Goal: Information Seeking & Learning: Learn about a topic

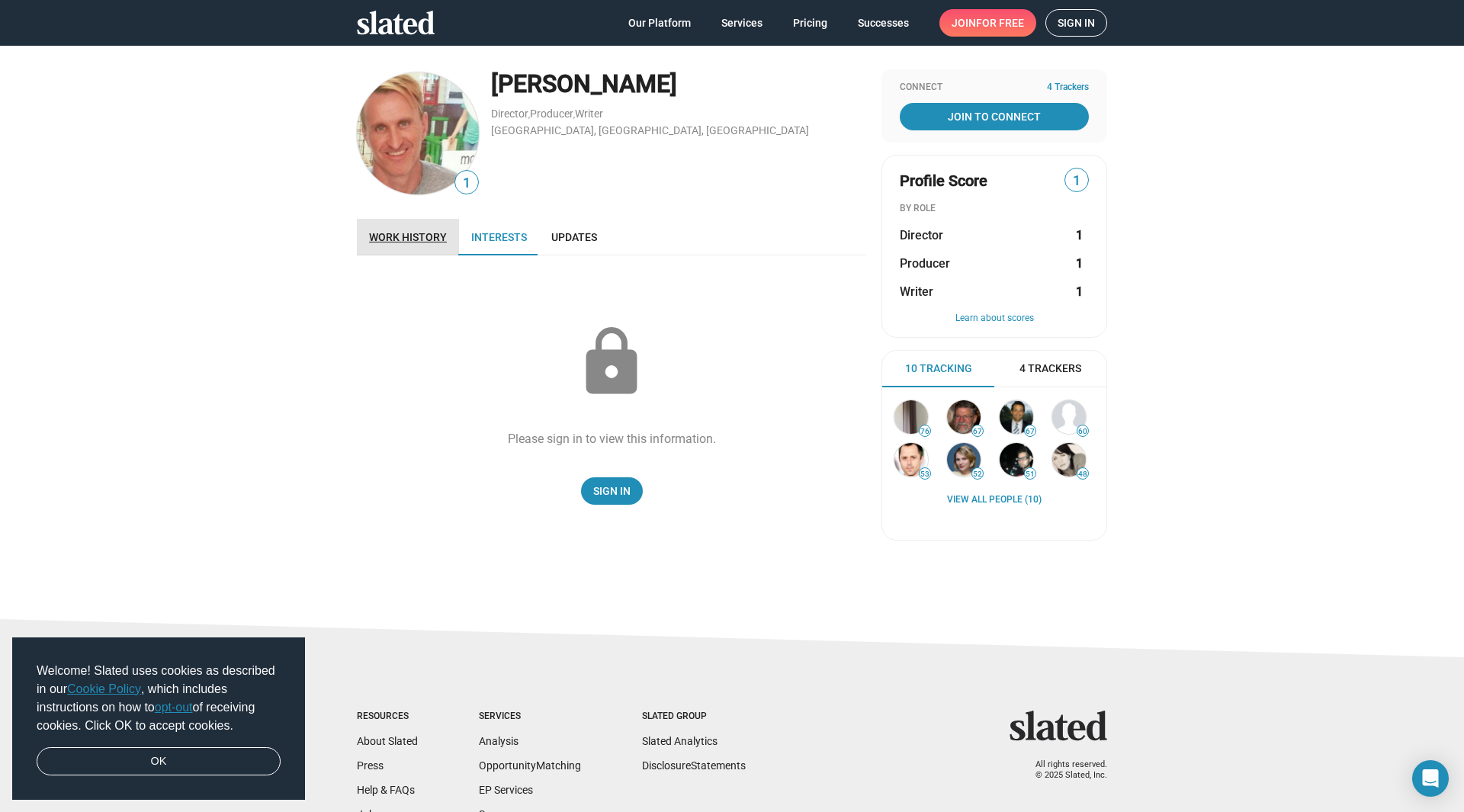
click at [416, 242] on span "Work history" at bounding box center [408, 237] width 78 height 12
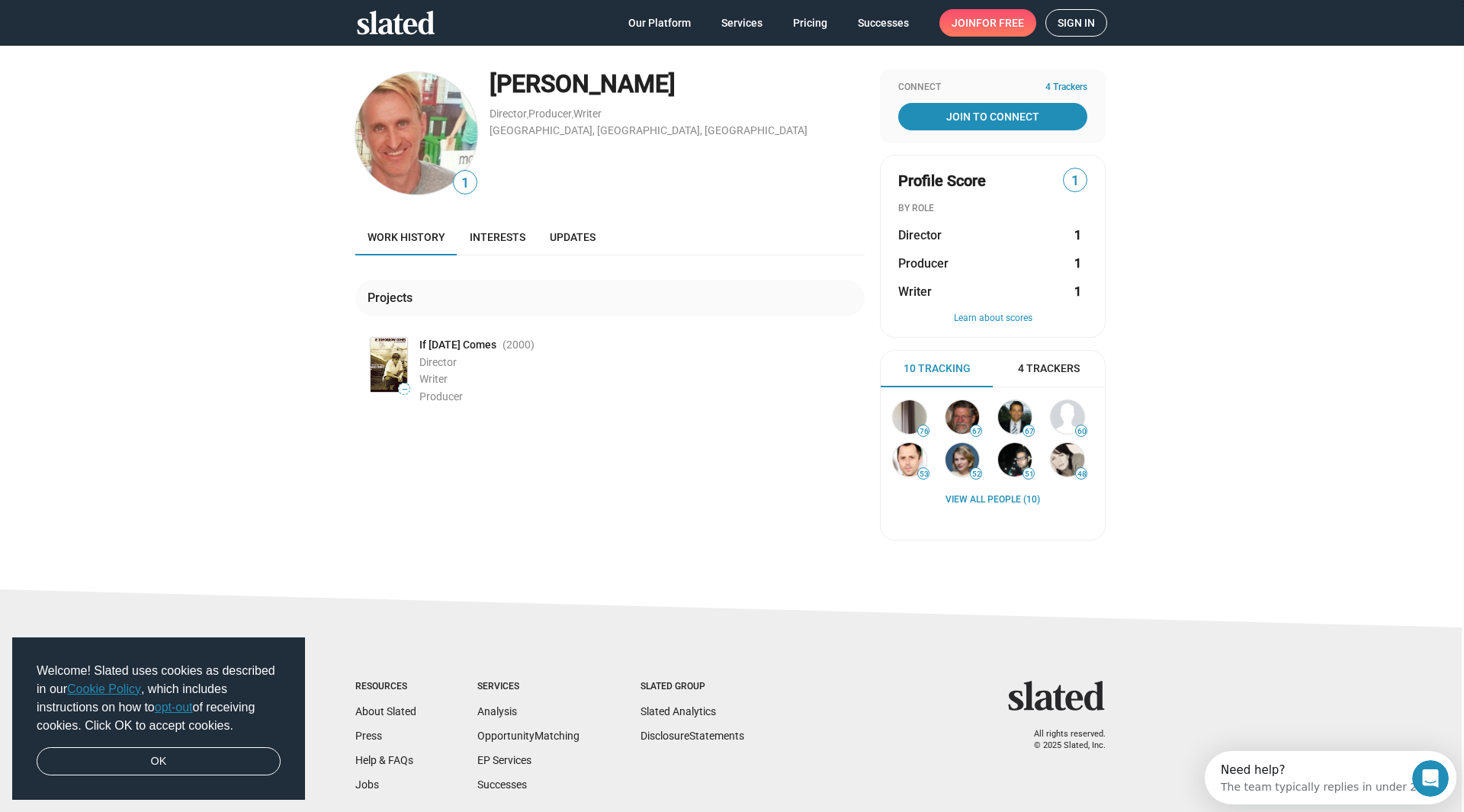
click at [388, 355] on img at bounding box center [389, 365] width 37 height 54
click at [385, 359] on img at bounding box center [390, 365] width 37 height 54
click at [416, 130] on img at bounding box center [418, 133] width 122 height 122
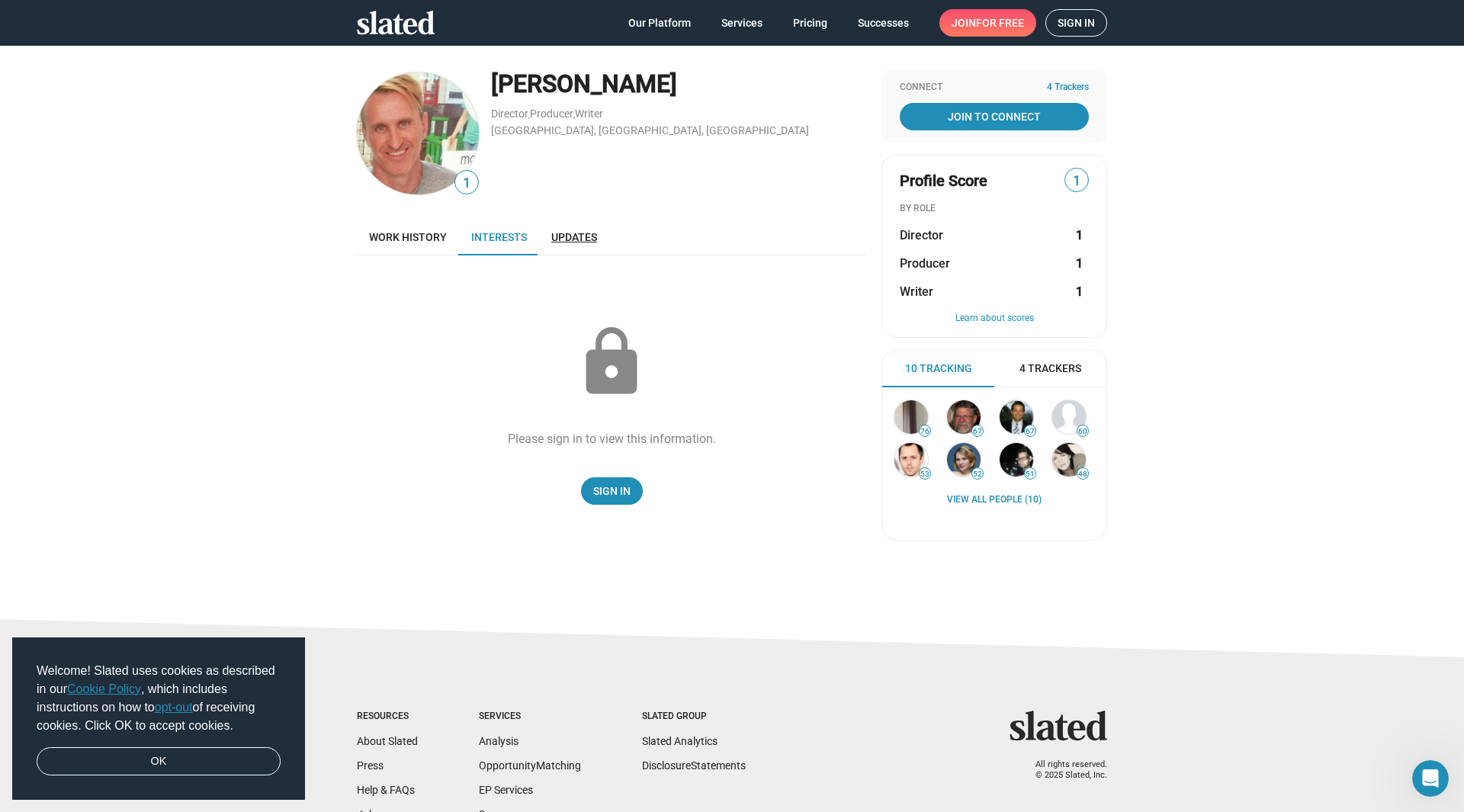
click at [578, 242] on span "Updates" at bounding box center [574, 237] width 46 height 12
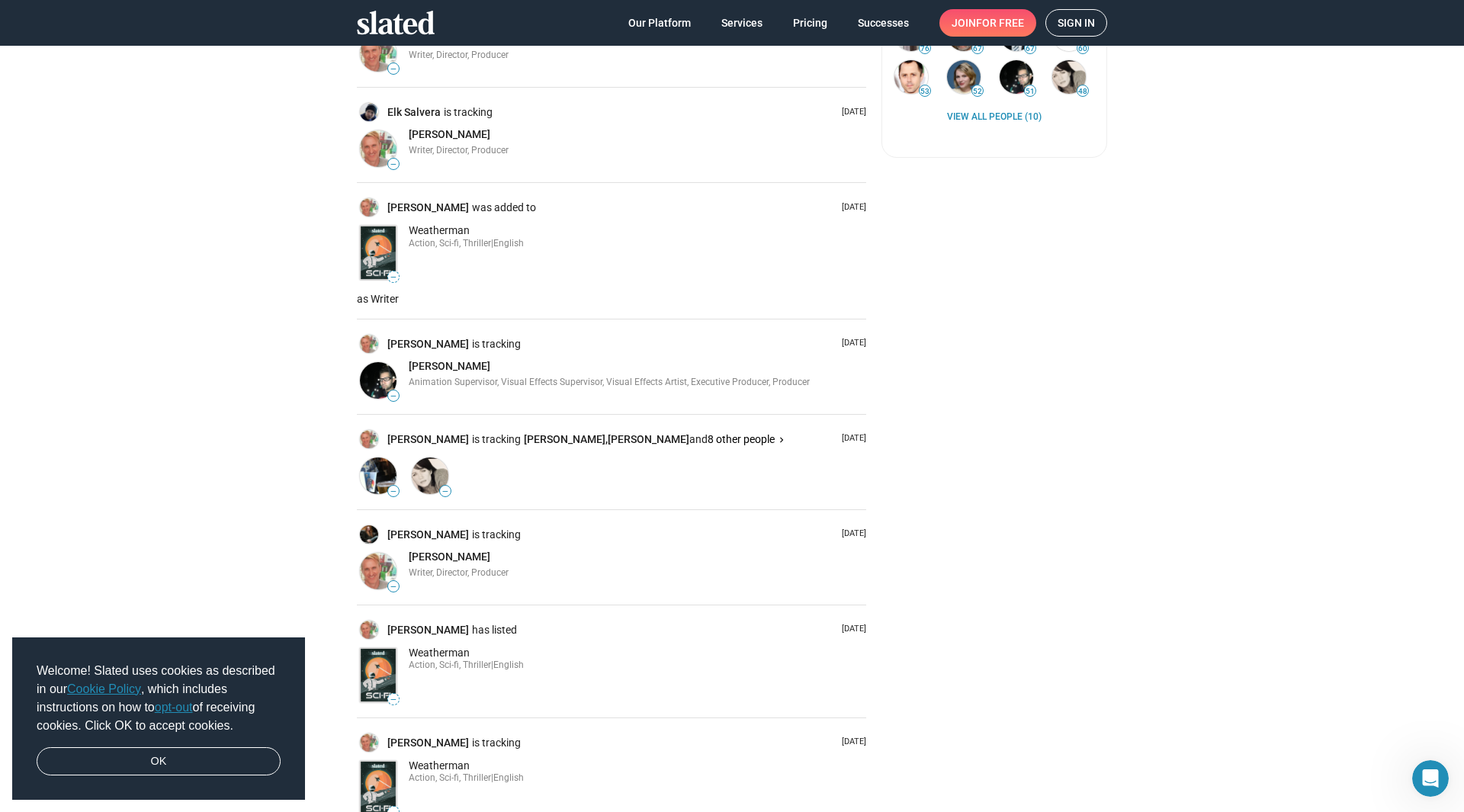
scroll to position [381, 0]
click at [371, 255] on img at bounding box center [378, 254] width 37 height 54
click at [374, 246] on img at bounding box center [378, 254] width 37 height 54
click at [446, 236] on span "Weatherman" at bounding box center [439, 232] width 61 height 12
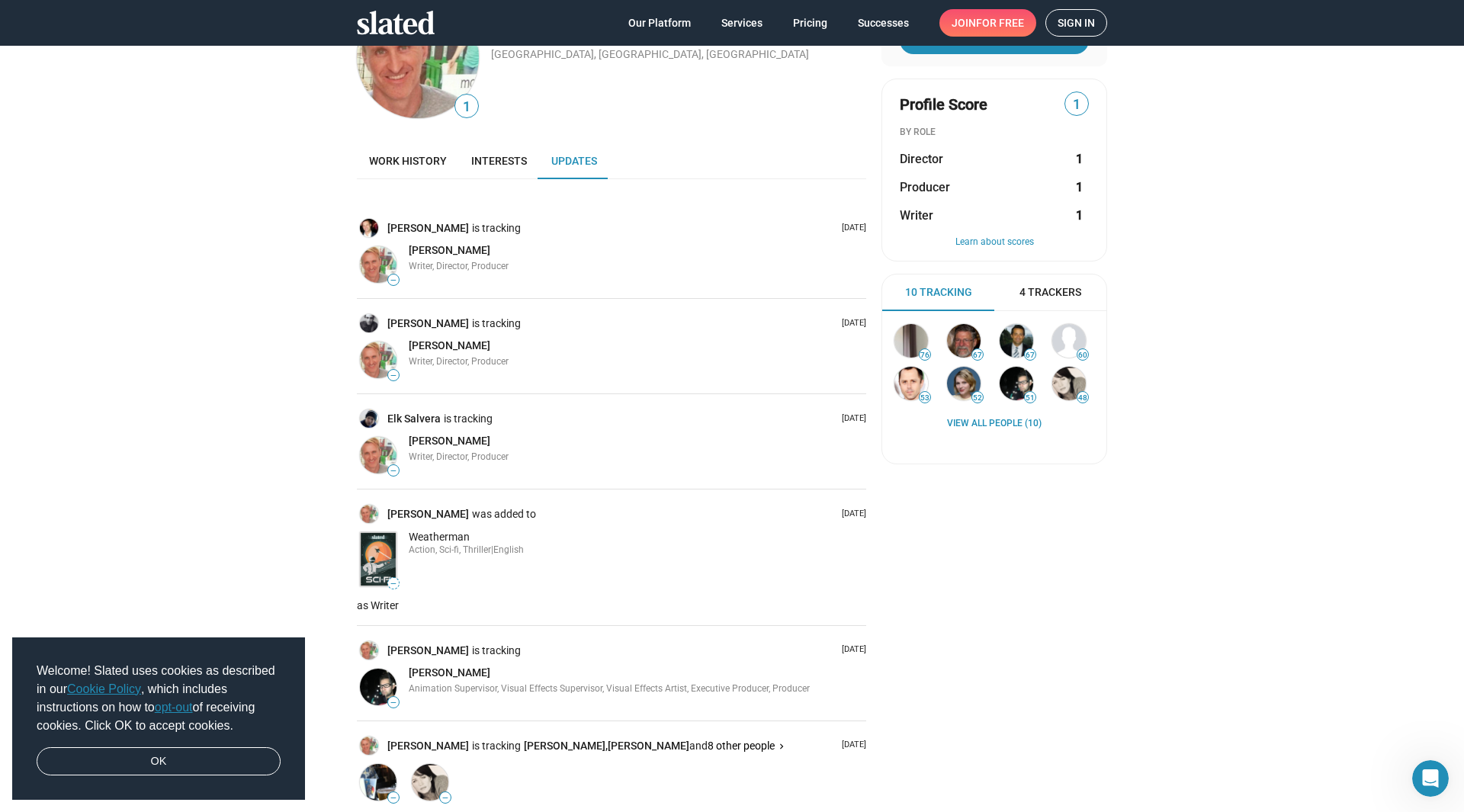
scroll to position [0, 0]
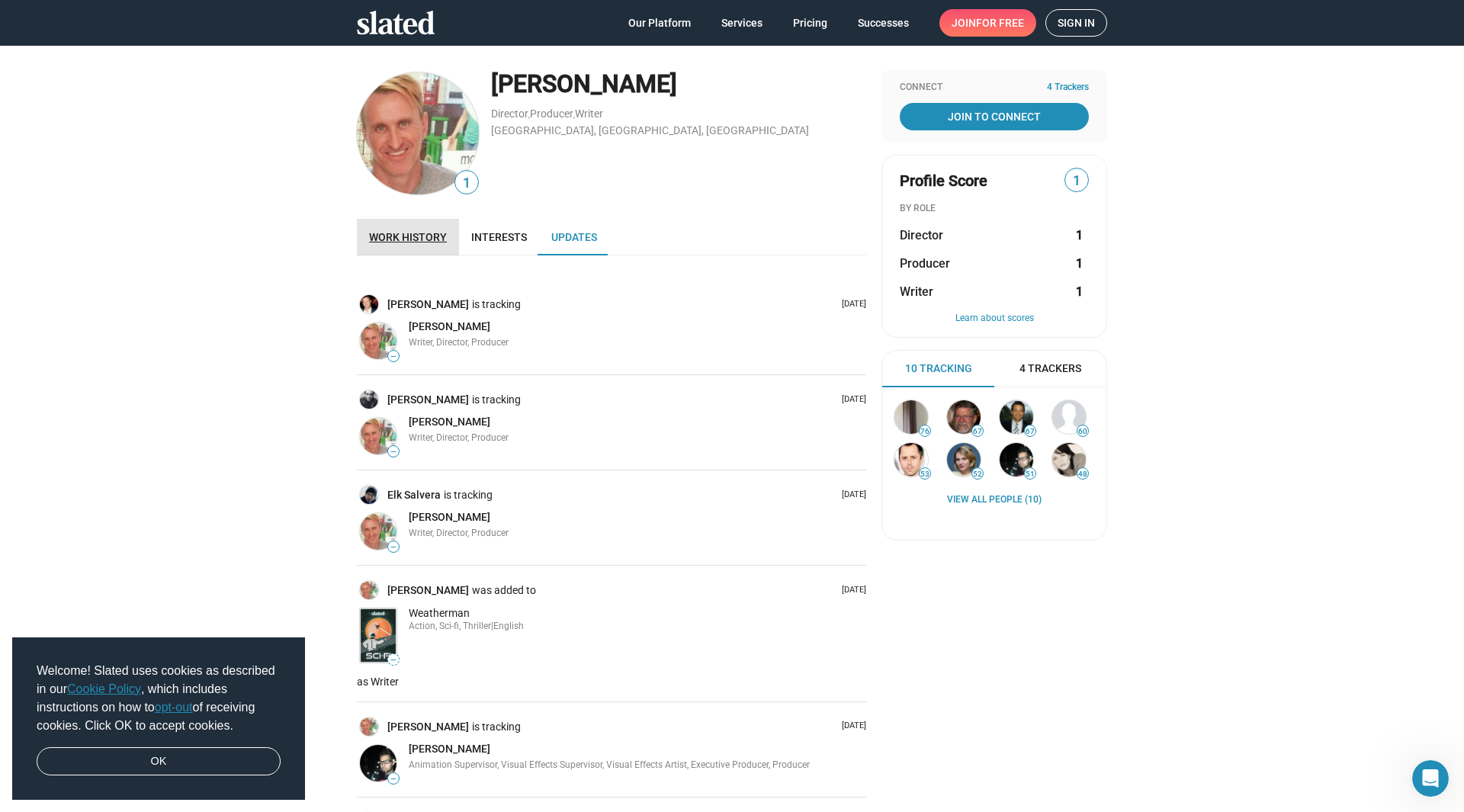
click at [407, 228] on link "Work history" at bounding box center [408, 237] width 102 height 37
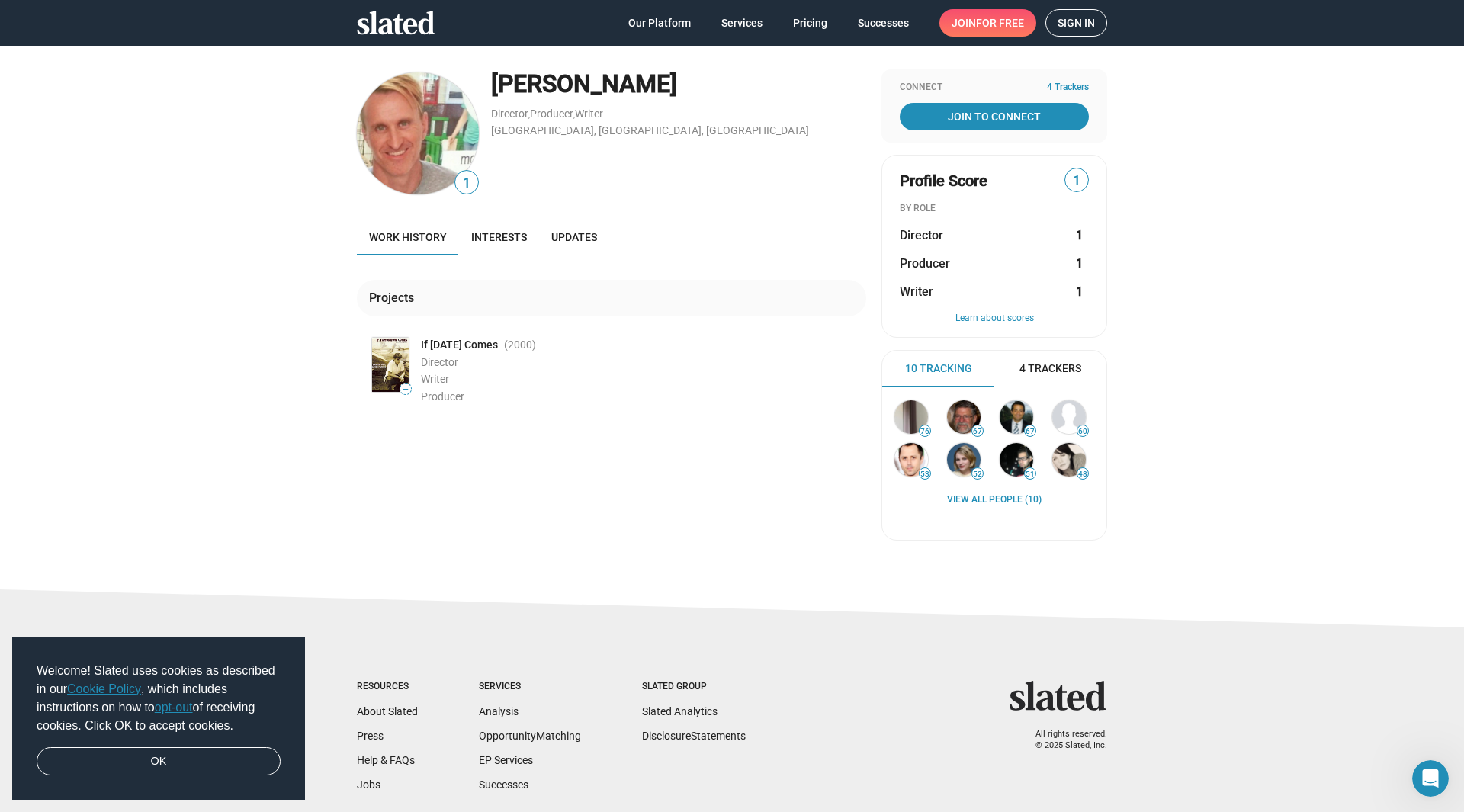
click at [497, 233] on span "Interests" at bounding box center [499, 237] width 56 height 12
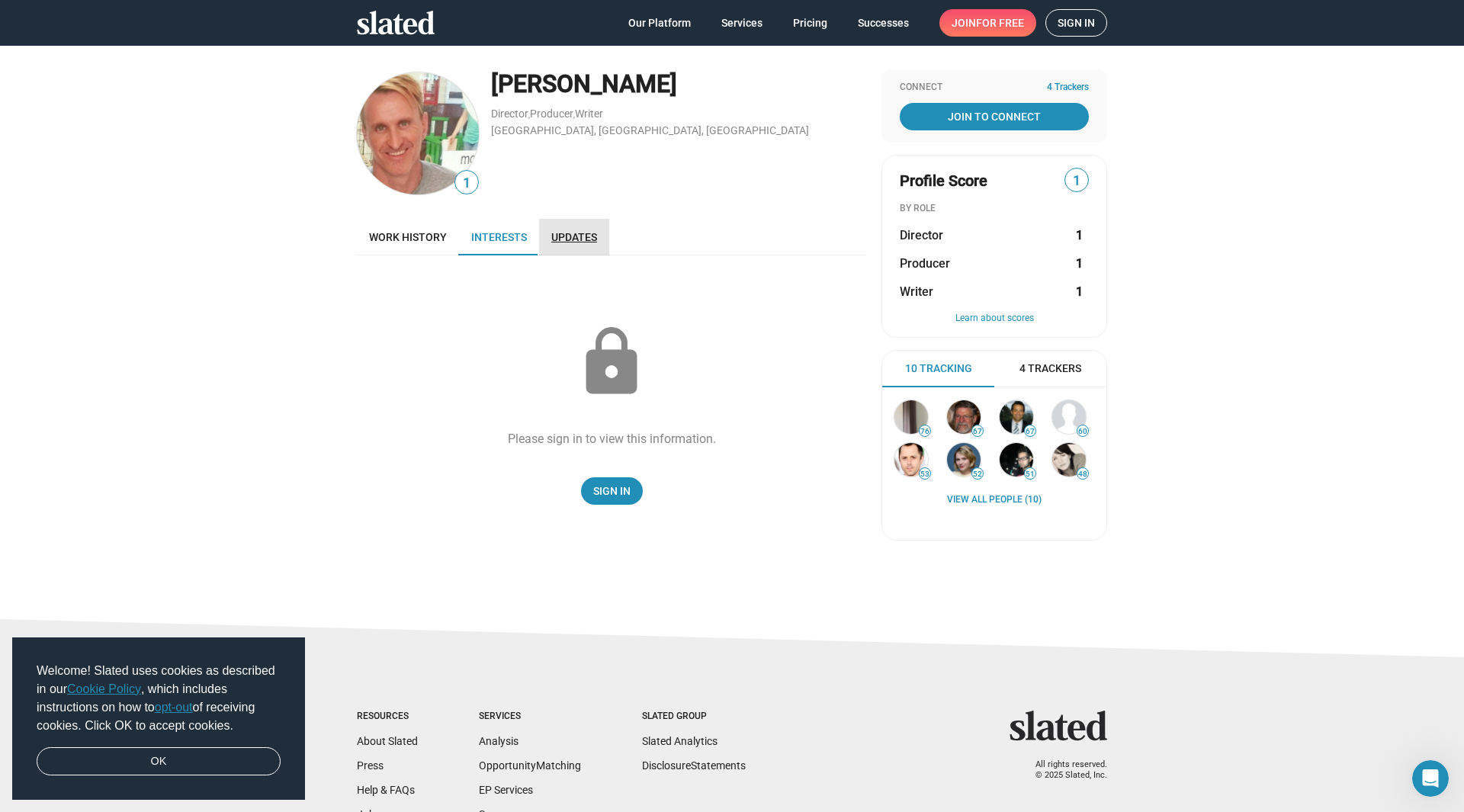
click at [564, 240] on span "Updates" at bounding box center [574, 237] width 46 height 12
drag, startPoint x: 110, startPoint y: 2, endPoint x: 911, endPoint y: 237, distance: 835.5
click at [911, 237] on span "Director" at bounding box center [921, 235] width 43 height 16
click at [913, 272] on span "Producer" at bounding box center [925, 264] width 50 height 16
click at [913, 294] on span "Writer" at bounding box center [917, 292] width 34 height 16
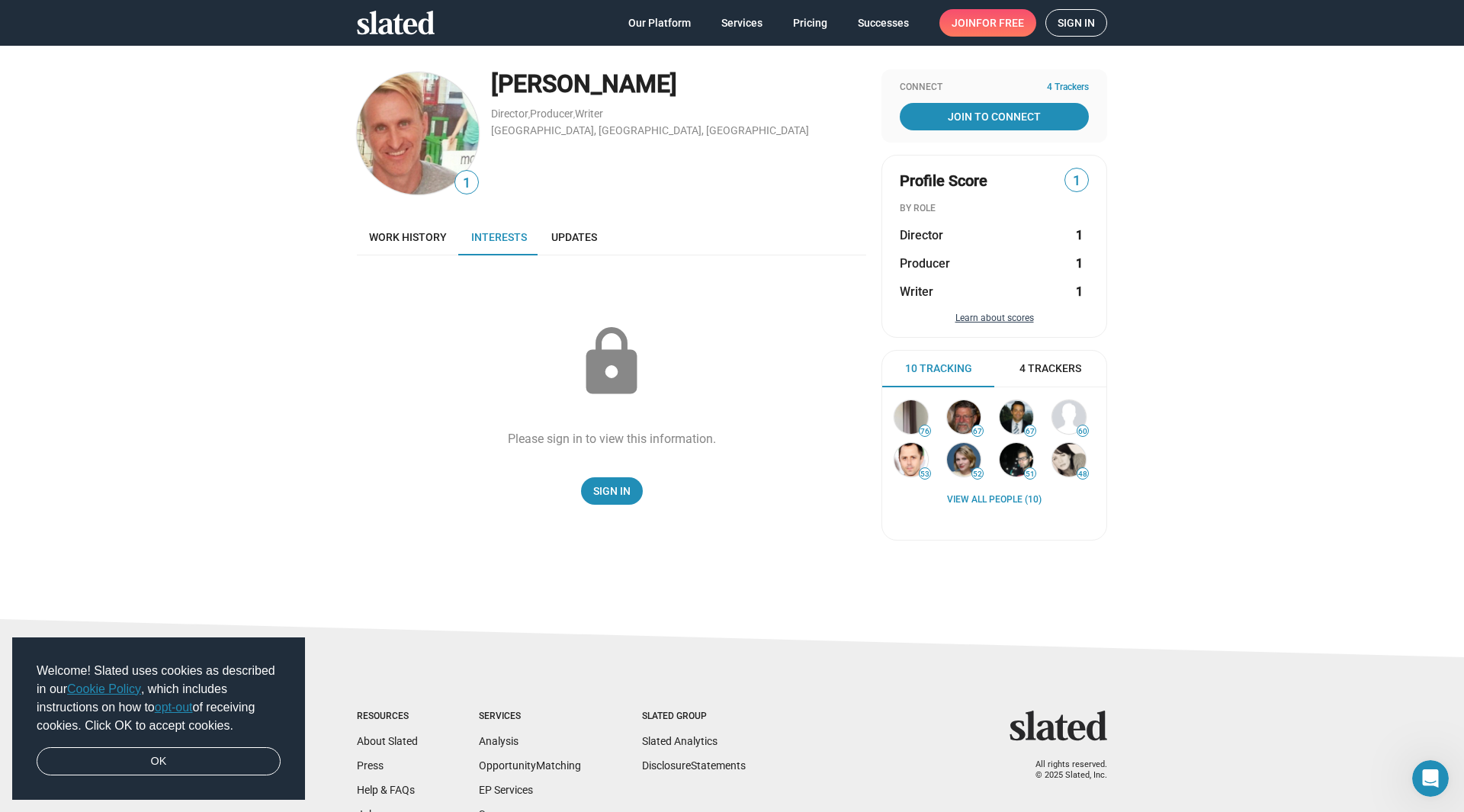
click at [974, 323] on button "Learn about scores" at bounding box center [994, 319] width 189 height 12
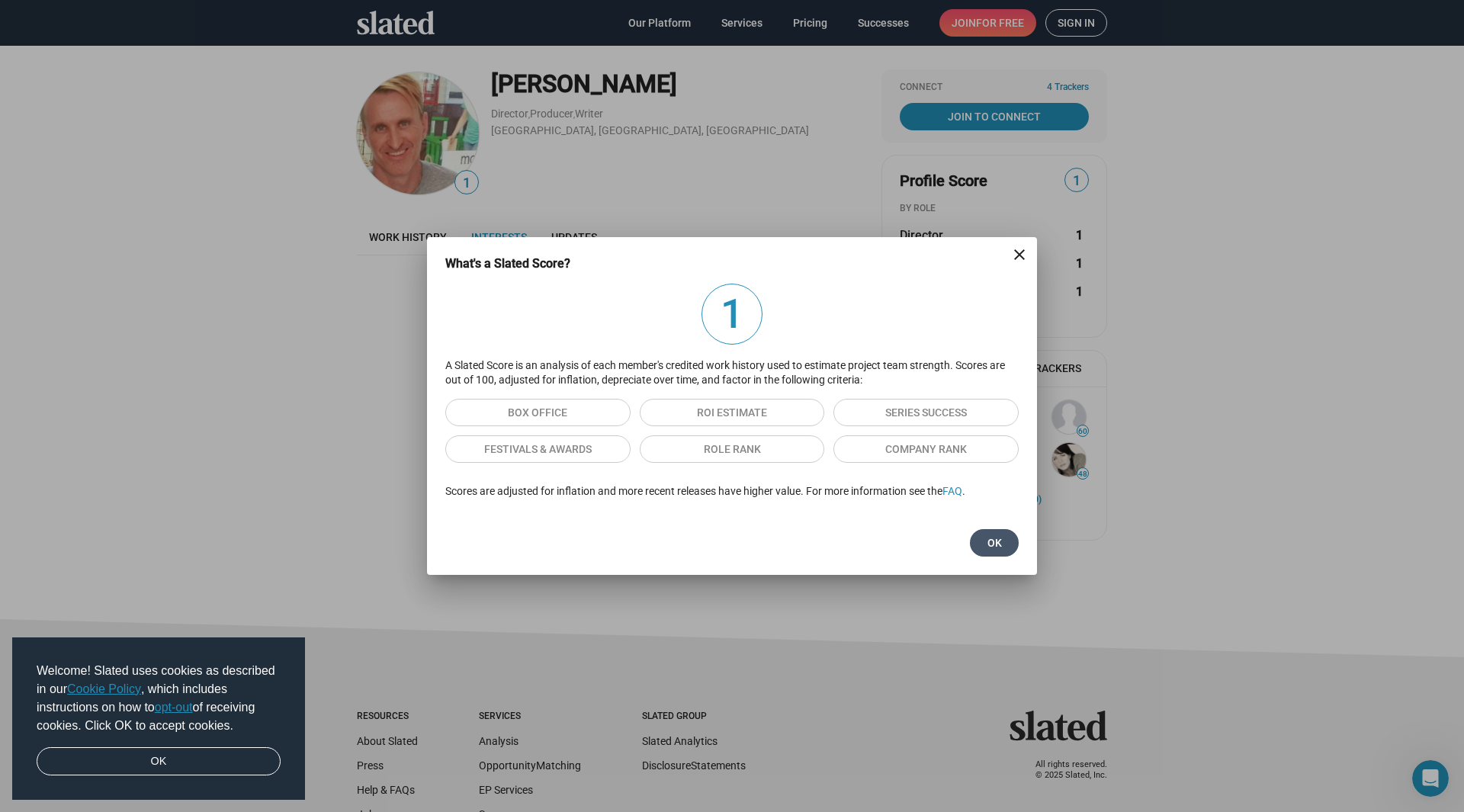
click at [1008, 548] on button "Ok" at bounding box center [994, 542] width 49 height 27
